Goal: Task Accomplishment & Management: Use online tool/utility

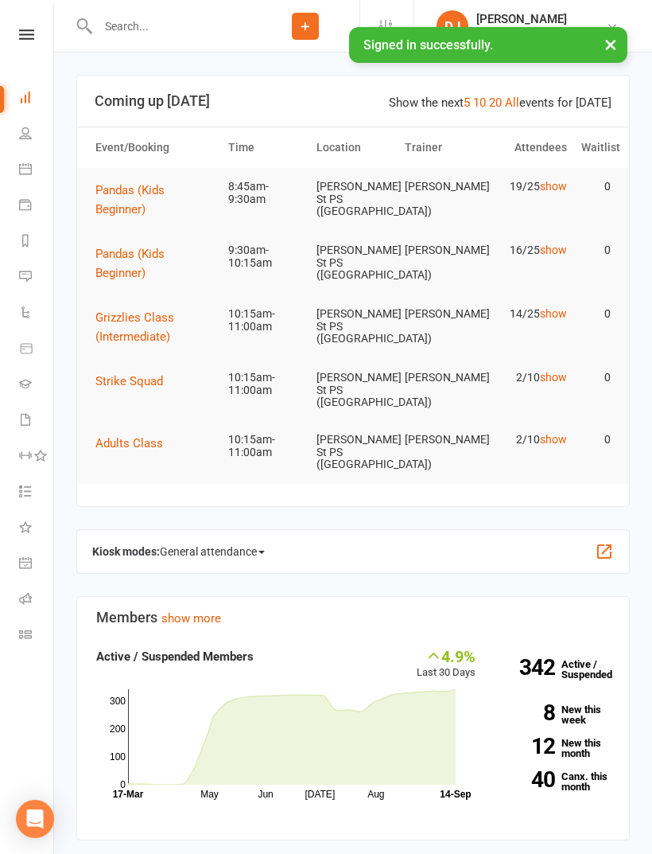
click at [29, 640] on icon at bounding box center [25, 634] width 13 height 13
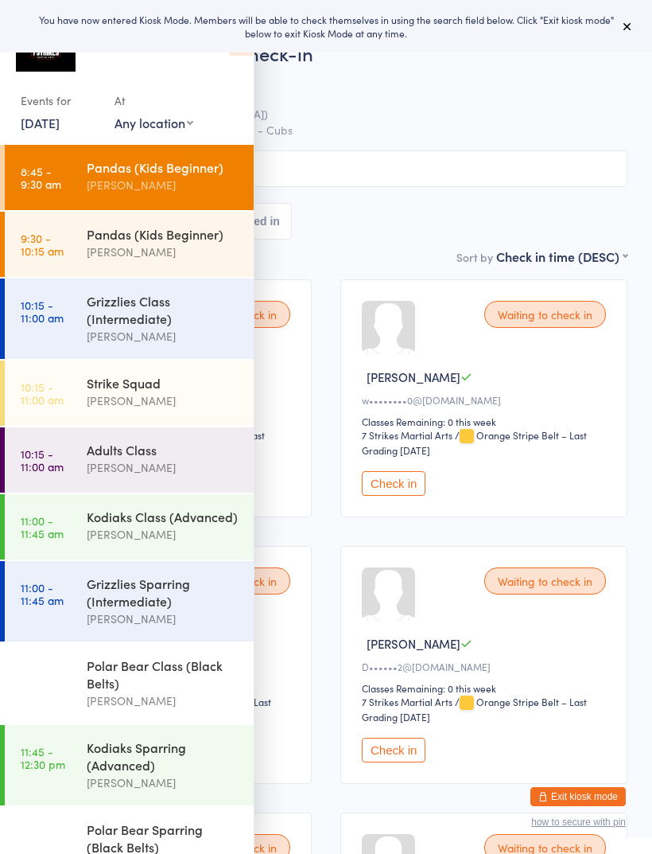
click at [180, 131] on select "Any location Wentworthville Community Centre Glendenning PS Kings Langley PS Be…" at bounding box center [154, 123] width 79 height 18
click at [196, 175] on div "Pandas (Kids Beginner)" at bounding box center [164, 167] width 154 height 18
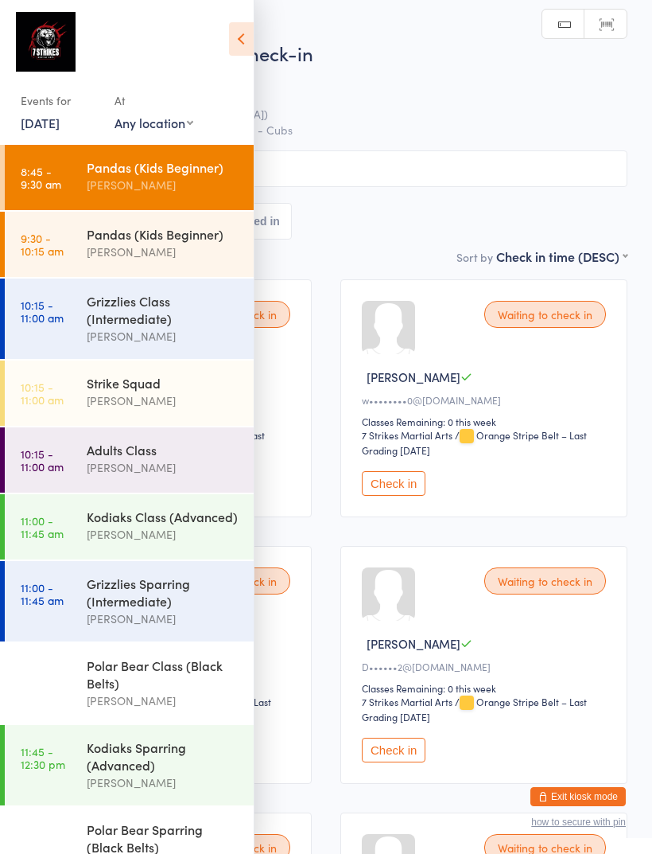
click at [245, 37] on icon at bounding box center [241, 38] width 25 height 33
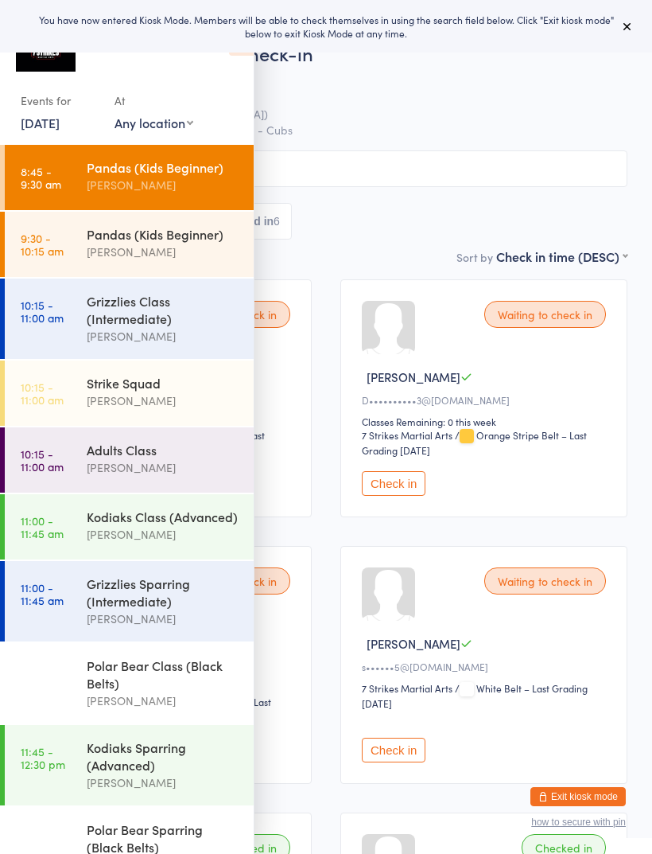
click at [186, 172] on div "Pandas (Kids Beginner)" at bounding box center [164, 167] width 154 height 18
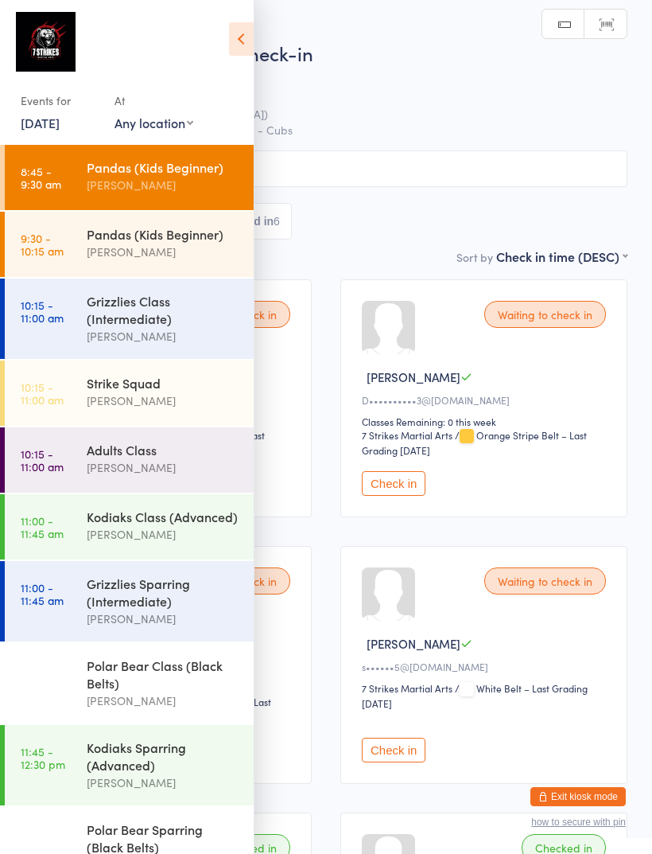
click at [244, 33] on icon at bounding box center [241, 38] width 25 height 33
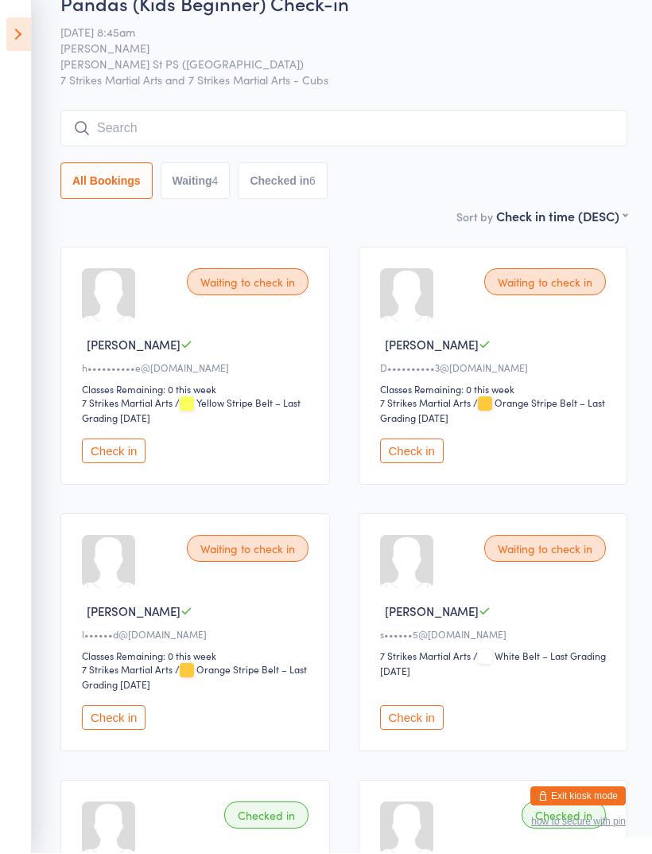
click at [202, 182] on button "Waiting 4" at bounding box center [196, 181] width 70 height 37
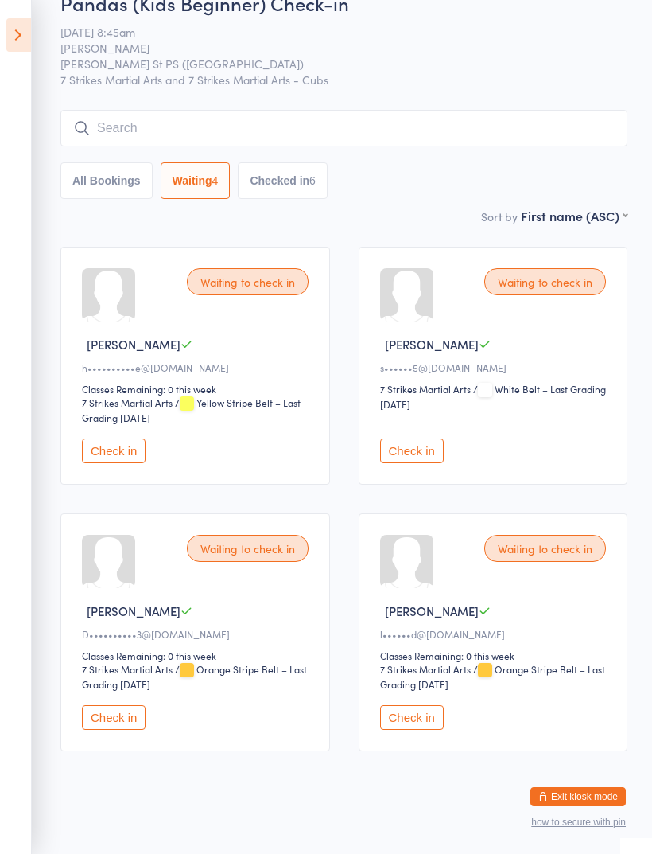
click at [310, 188] on button "Checked in 6" at bounding box center [283, 180] width 90 height 37
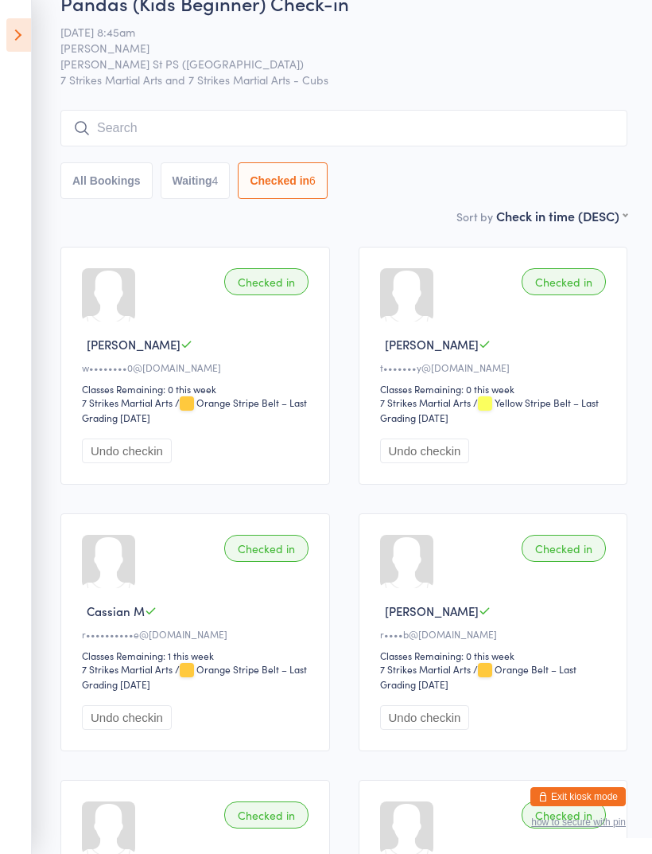
click at [212, 192] on button "Waiting 4" at bounding box center [196, 180] width 70 height 37
select select "0"
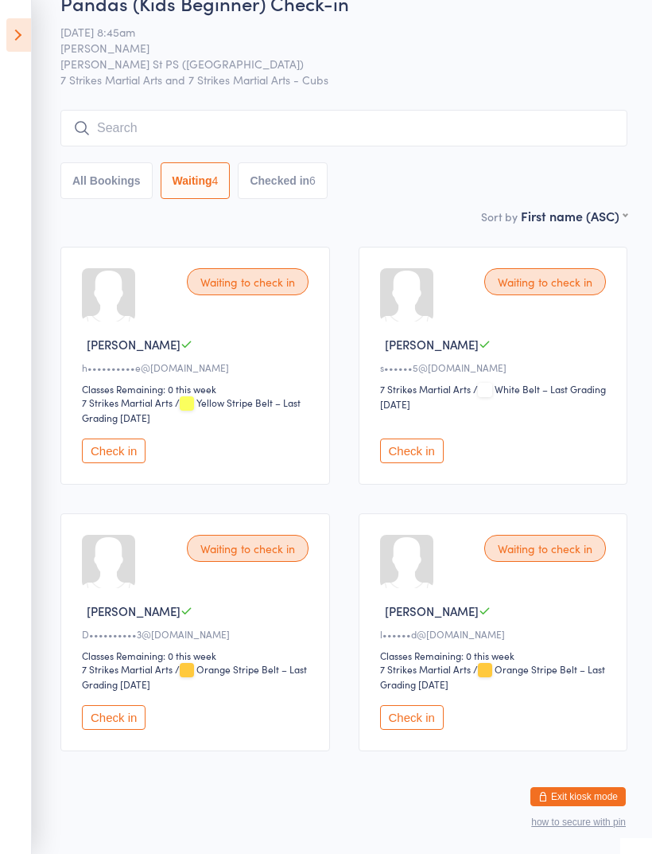
click at [436, 126] on input "search" at bounding box center [343, 128] width 567 height 37
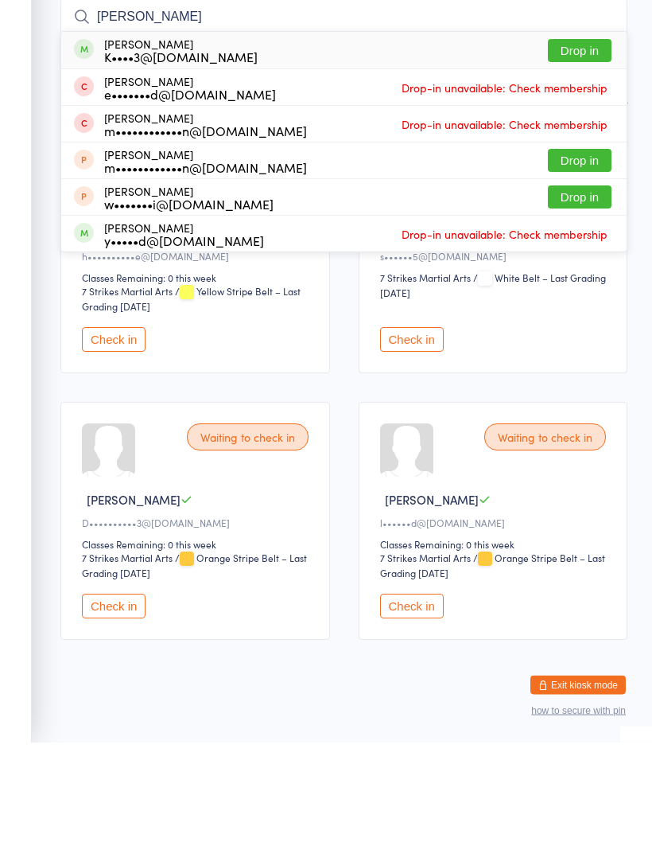
type input "Carlo"
click at [588, 151] on button "Drop in" at bounding box center [580, 162] width 64 height 23
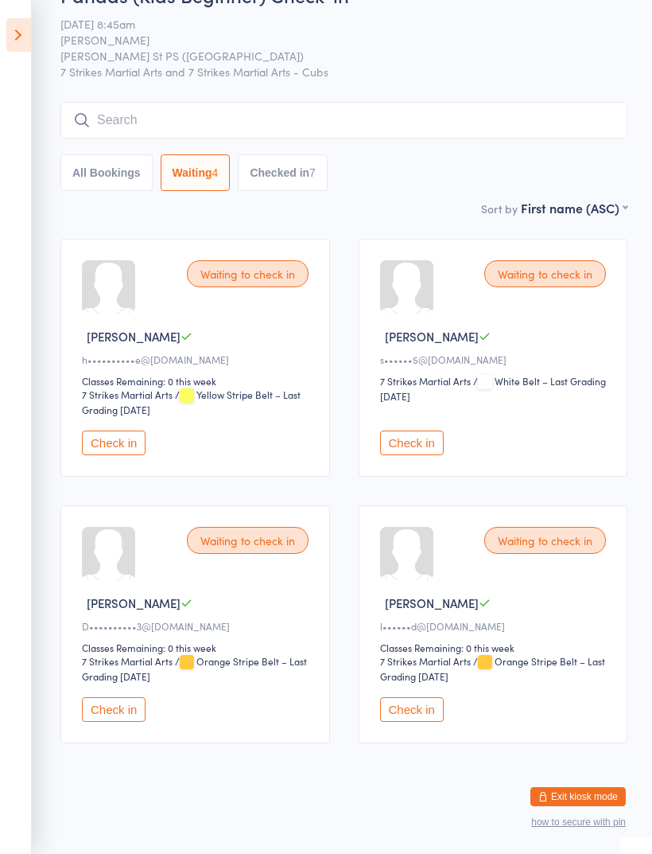
click at [111, 430] on button "Check in" at bounding box center [114, 442] width 64 height 25
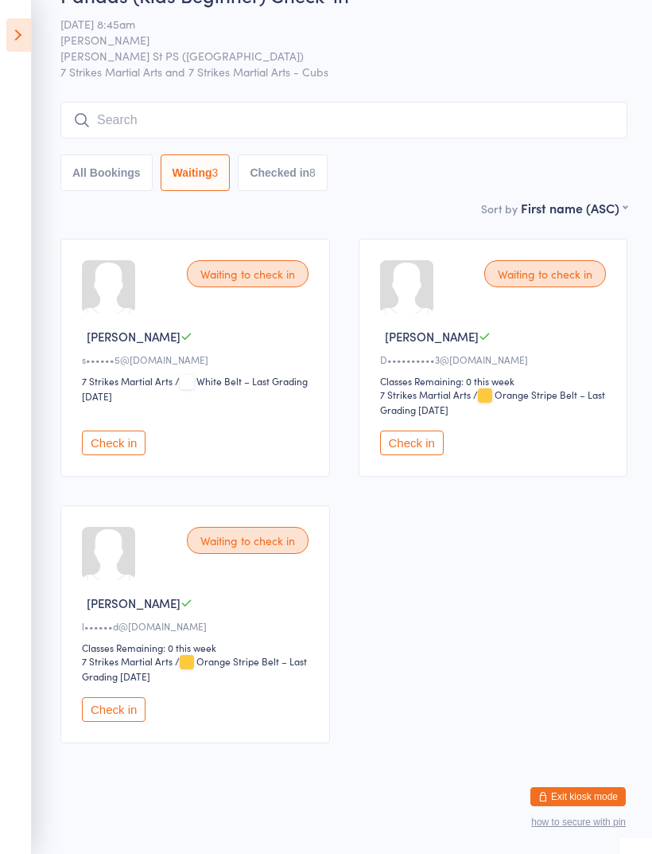
click at [608, 789] on button "Exit kiosk mode" at bounding box center [578, 796] width 95 height 19
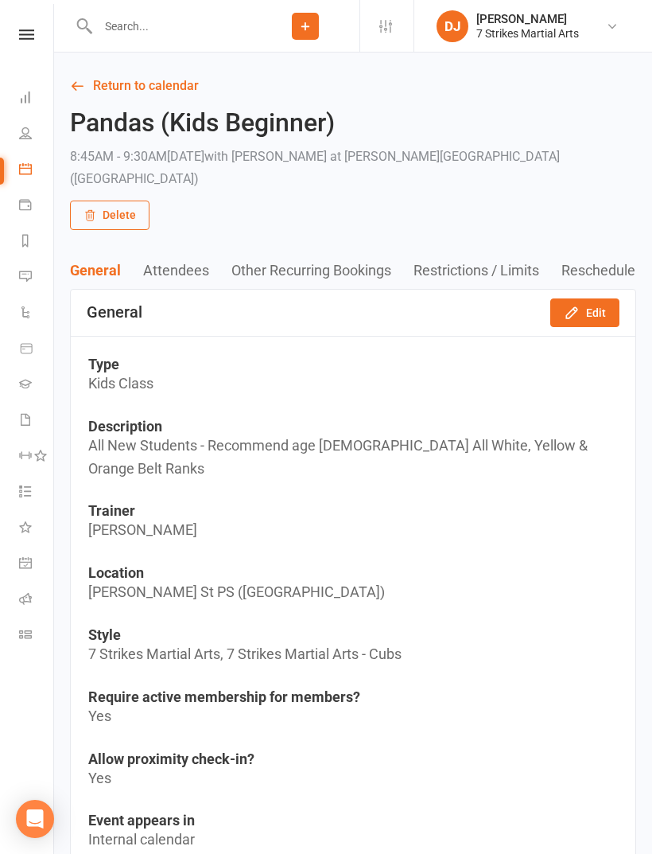
click at [35, 36] on link at bounding box center [26, 34] width 56 height 10
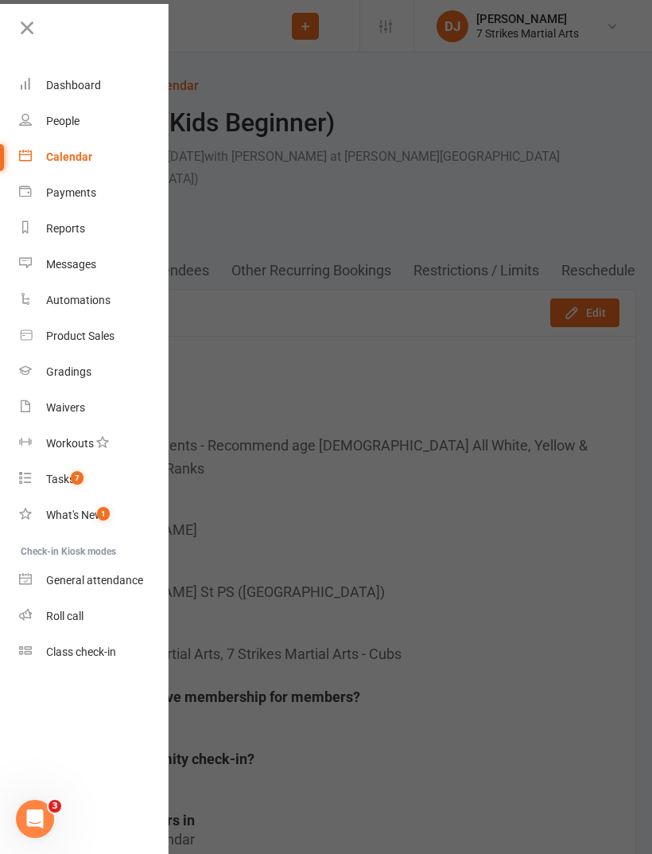
click at [93, 604] on link "Roll call" at bounding box center [94, 616] width 150 height 36
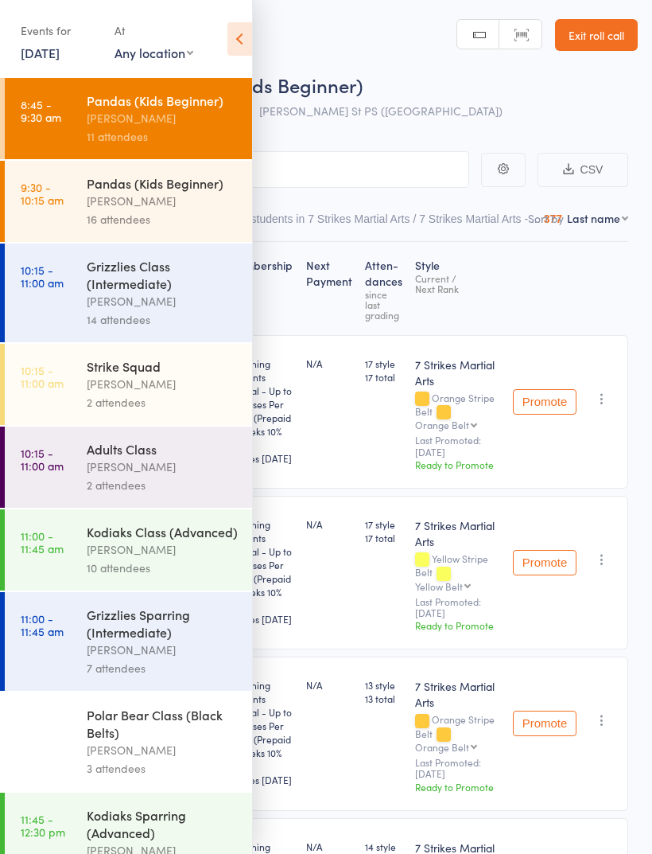
click at [175, 119] on div "[PERSON_NAME]" at bounding box center [163, 118] width 152 height 18
click at [251, 50] on icon at bounding box center [240, 38] width 25 height 33
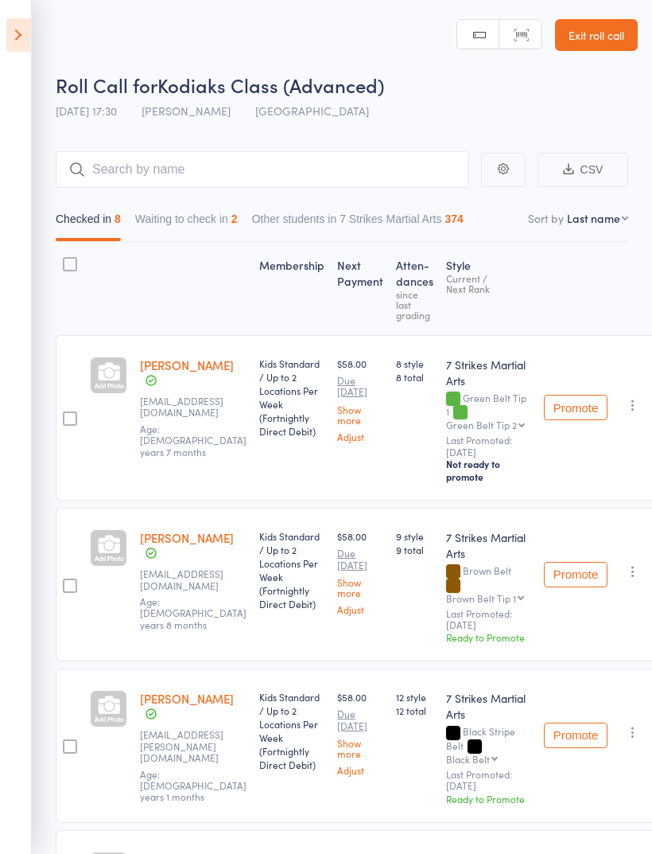
click at [27, 36] on icon at bounding box center [18, 34] width 25 height 33
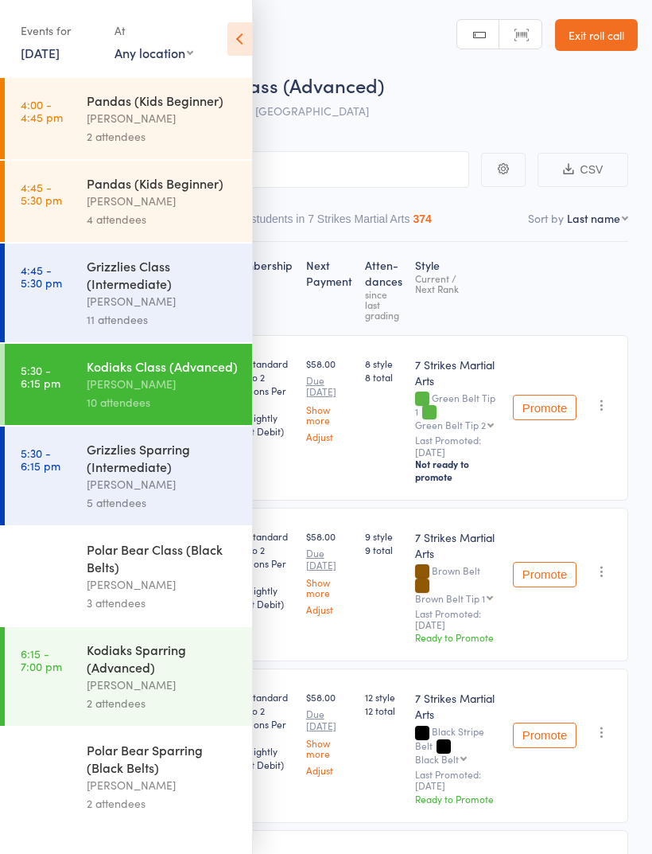
click at [150, 111] on div "[PERSON_NAME]" at bounding box center [163, 118] width 152 height 18
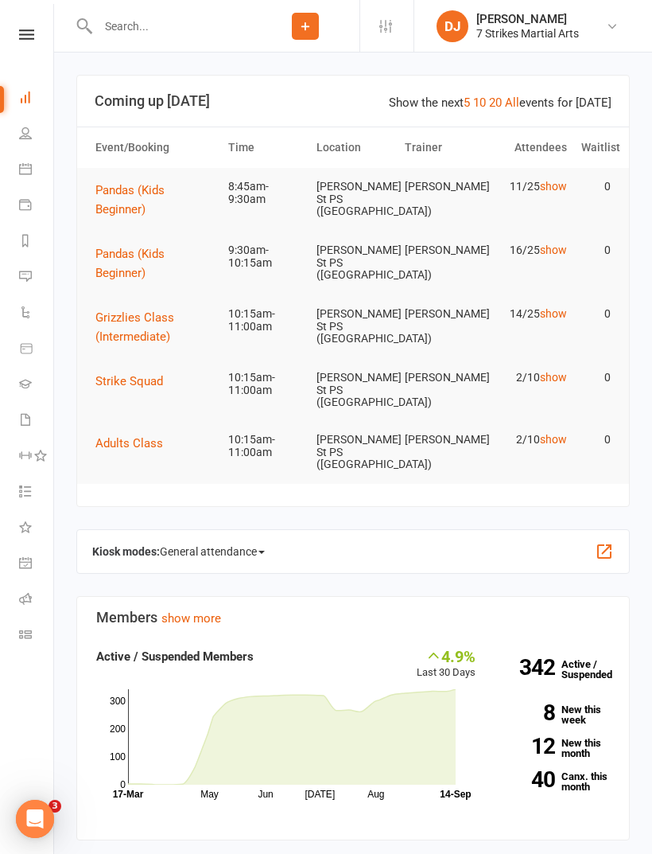
click at [171, 36] on input "text" at bounding box center [172, 26] width 158 height 22
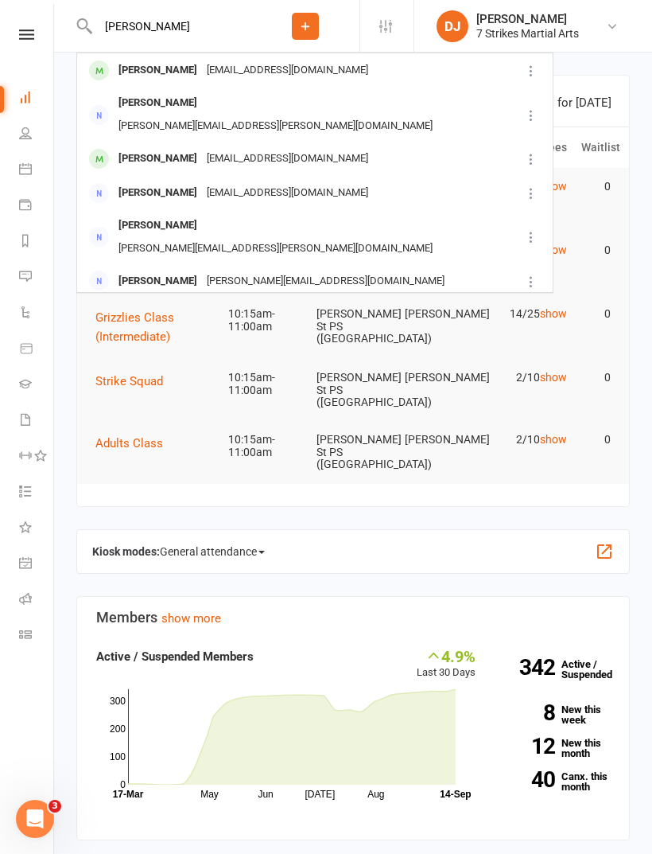
type input "[PERSON_NAME]"
click at [249, 73] on div "[EMAIL_ADDRESS][DOMAIN_NAME]" at bounding box center [287, 70] width 171 height 23
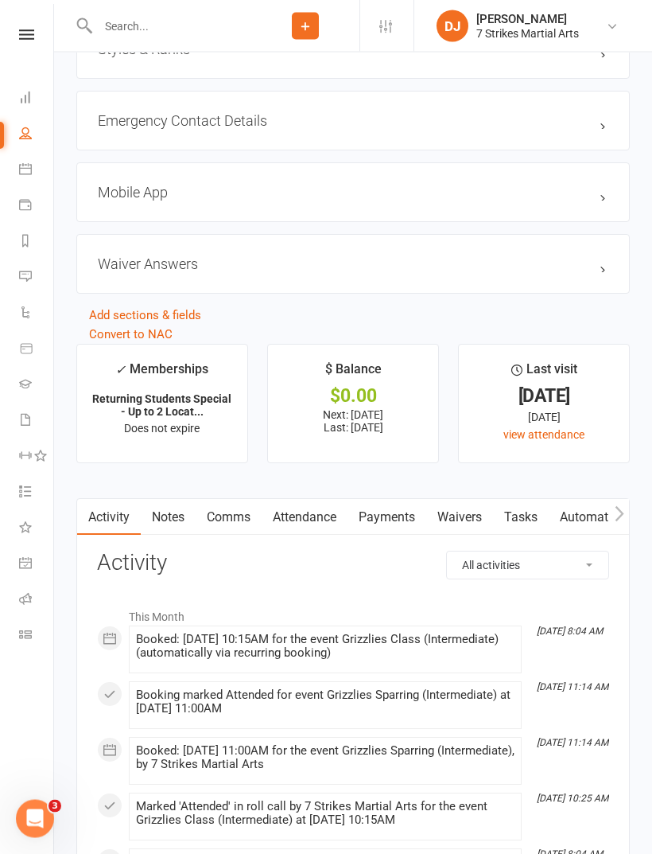
scroll to position [1431, 0]
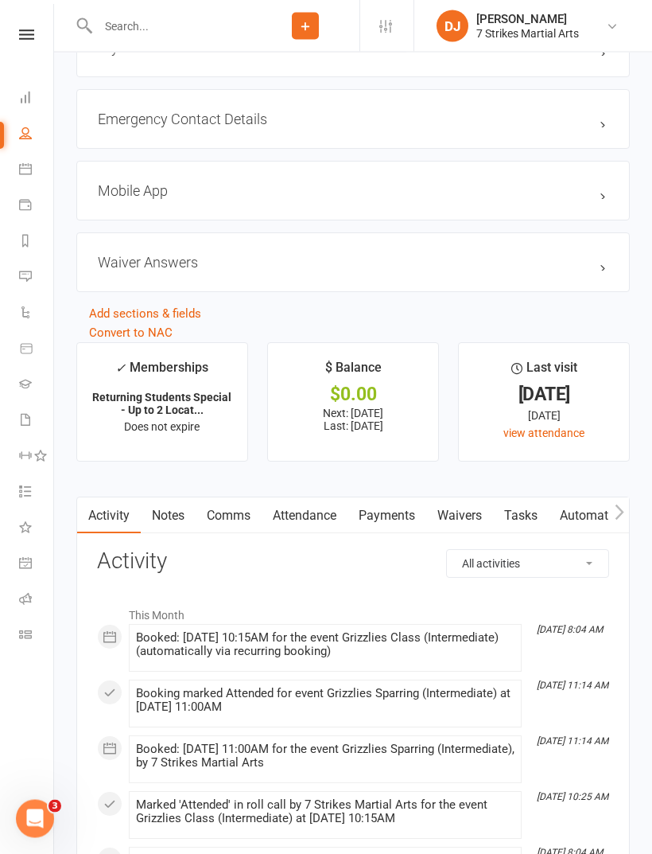
click at [314, 521] on link "Attendance" at bounding box center [305, 516] width 86 height 37
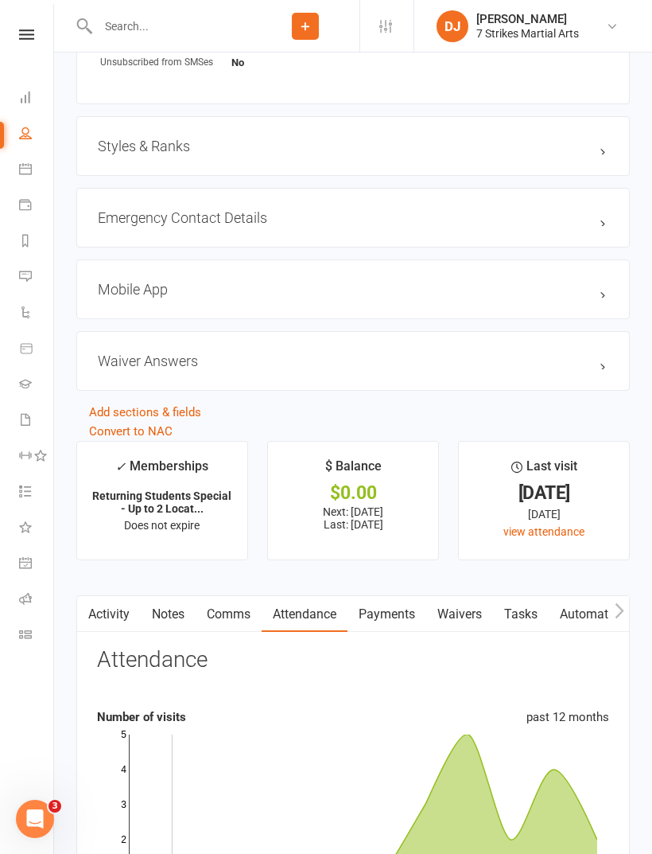
scroll to position [1329, 0]
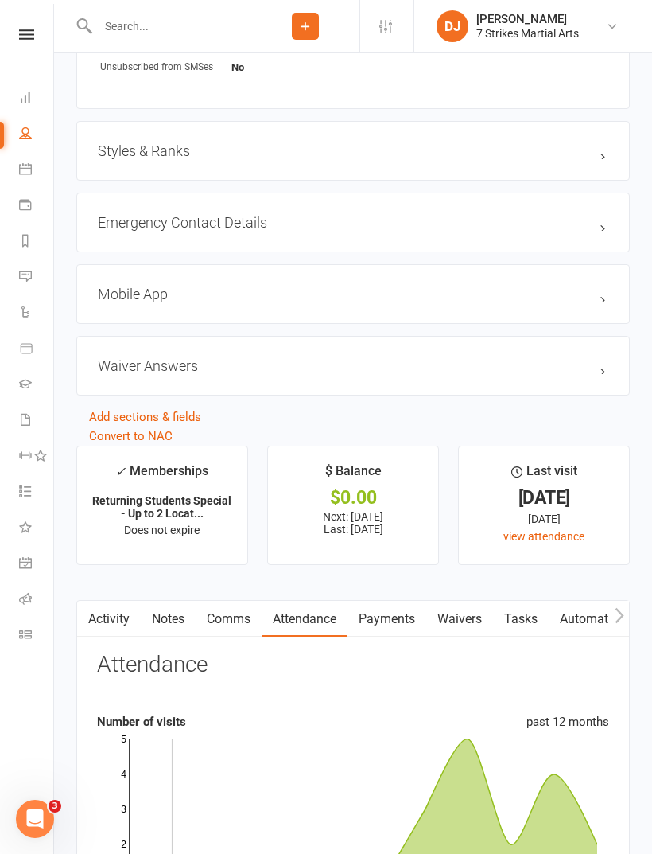
click at [608, 159] on h3 "Styles & Ranks" at bounding box center [353, 150] width 511 height 17
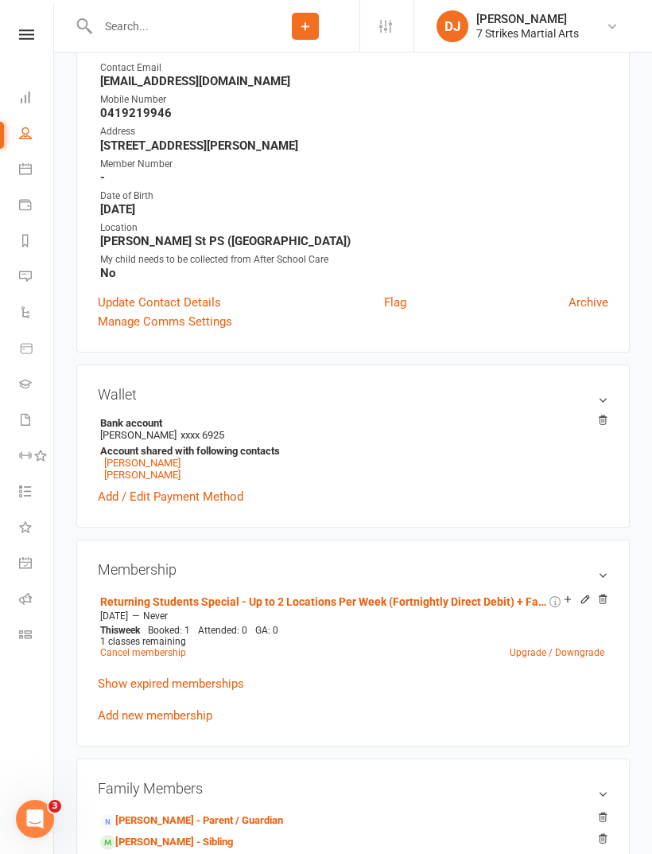
scroll to position [0, 0]
